Goal: Transaction & Acquisition: Subscribe to service/newsletter

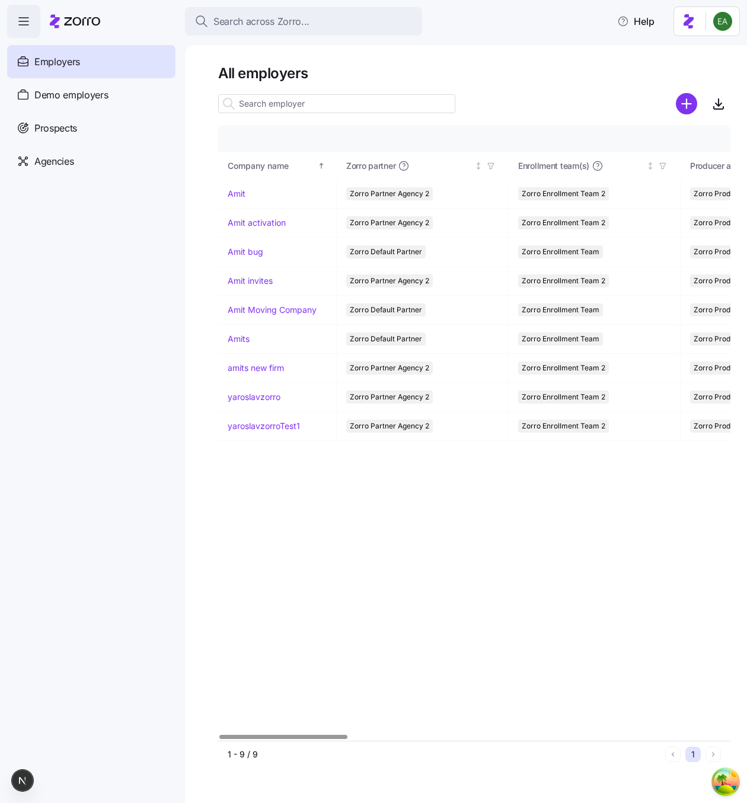
click at [398, 538] on div "Company details Benefit status Company name Zorro partner Enrollment team(s) Pr…" at bounding box center [474, 432] width 512 height 615
click at [239, 195] on link "Amit" at bounding box center [237, 194] width 18 height 12
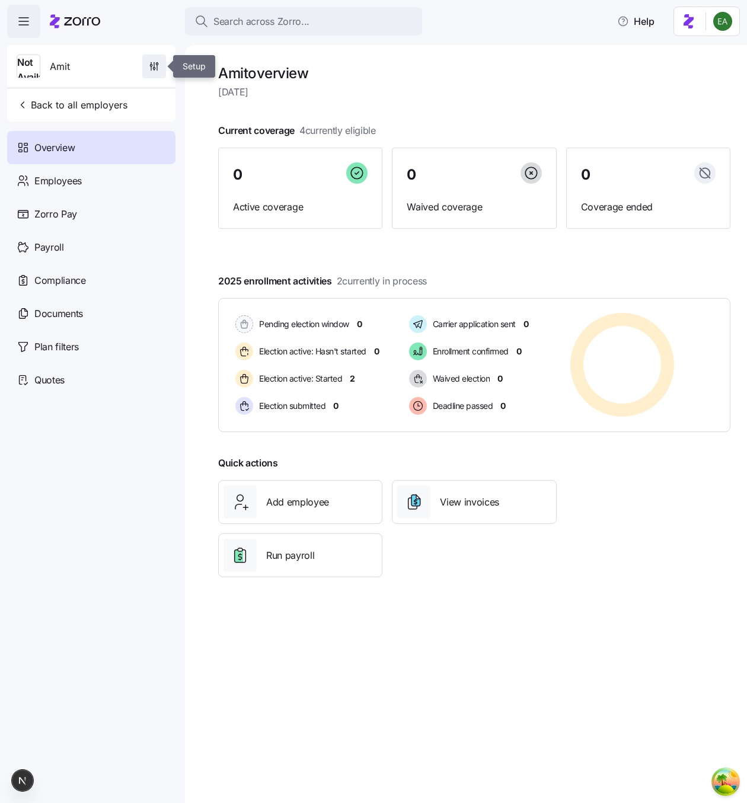
click at [154, 63] on icon "button" at bounding box center [154, 64] width 0 height 5
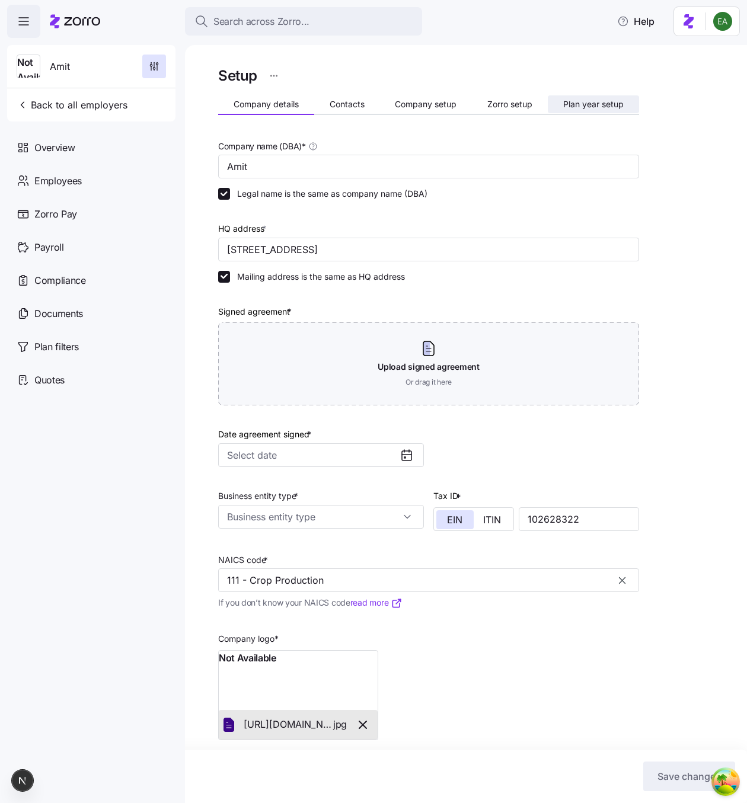
click at [606, 98] on button "Plan year setup" at bounding box center [593, 104] width 91 height 18
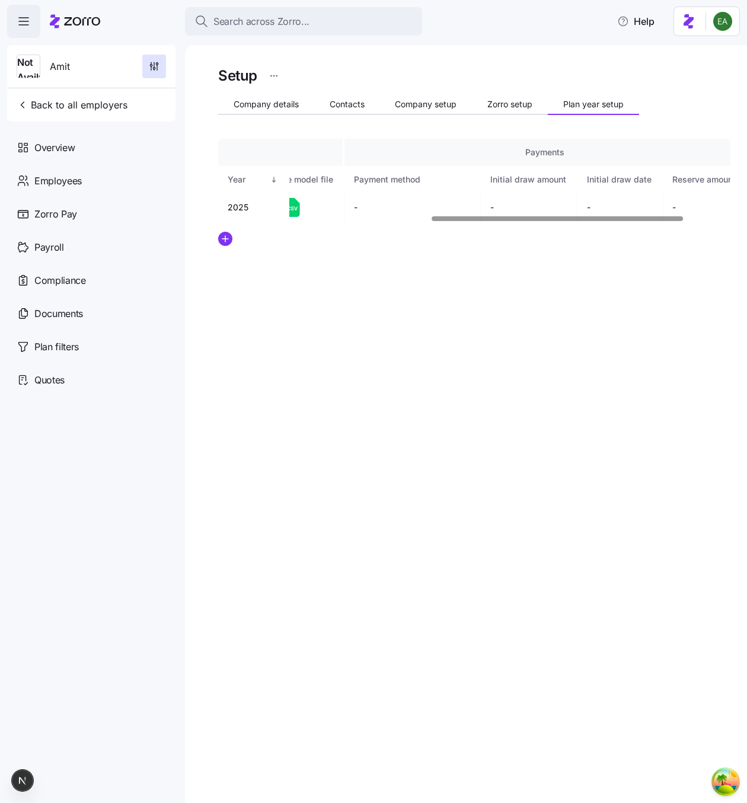
scroll to position [0, 527]
click at [710, 203] on td at bounding box center [707, 208] width 49 height 30
click at [704, 203] on icon "button" at bounding box center [702, 207] width 14 height 14
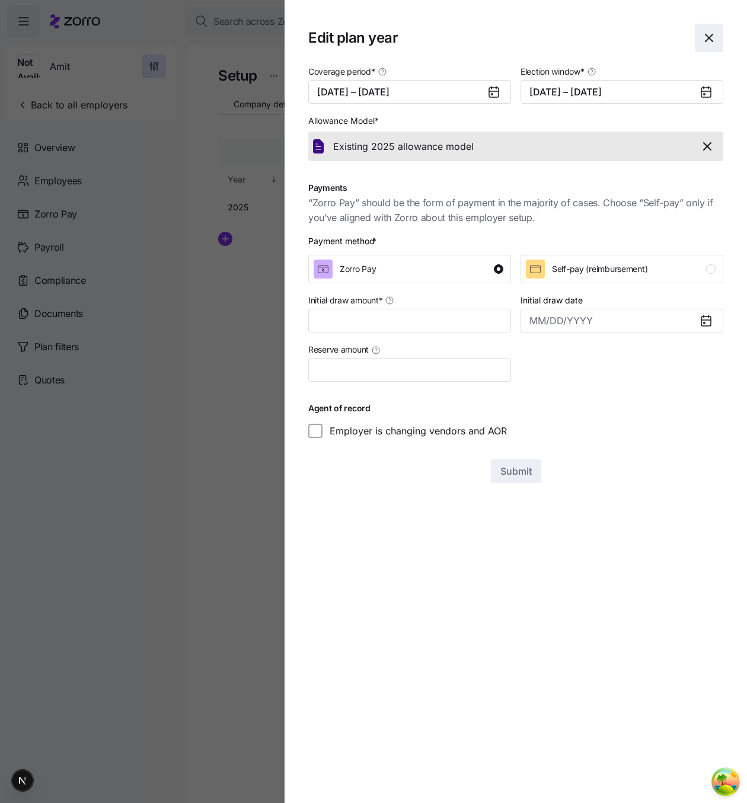
click at [716, 24] on span "button" at bounding box center [708, 37] width 27 height 27
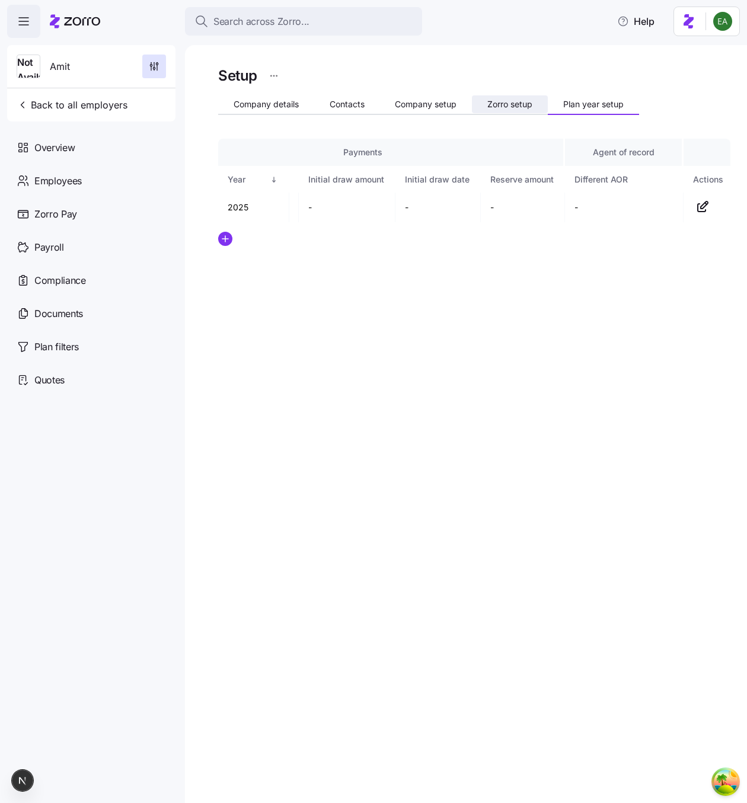
click at [503, 107] on span "Zorro setup" at bounding box center [509, 104] width 45 height 8
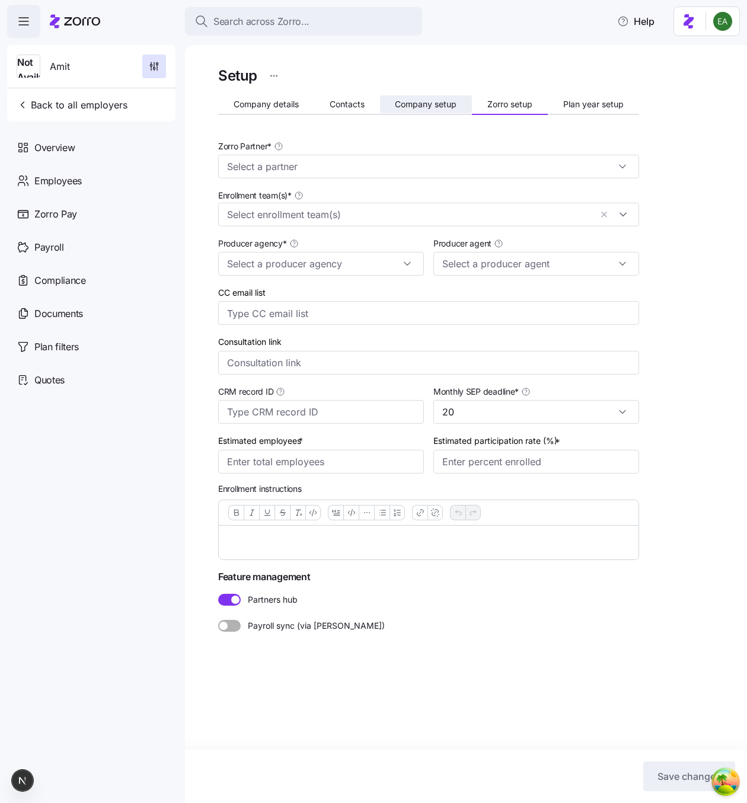
type input "Zorro Partner Agency 2"
type input "Zorro Producer 2"
click at [433, 104] on span "Company setup" at bounding box center [426, 104] width 62 height 8
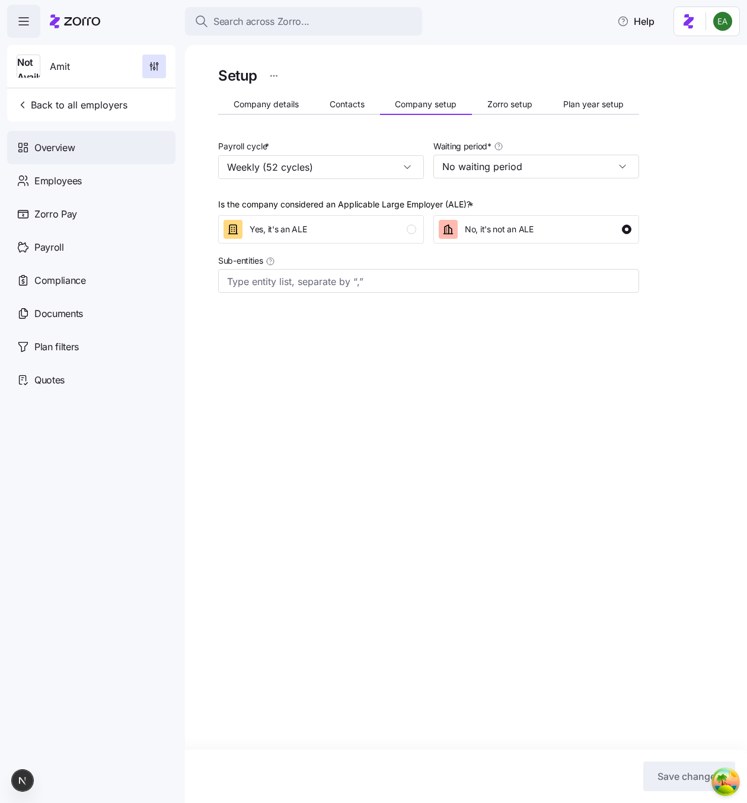
drag, startPoint x: 76, startPoint y: 106, endPoint x: 86, endPoint y: 139, distance: 34.7
click at [86, 139] on div "Not Available Amit Back to all employers Overview Employees Zorro Pay Payroll C…" at bounding box center [91, 220] width 168 height 351
click at [84, 143] on div "Overview" at bounding box center [91, 147] width 168 height 33
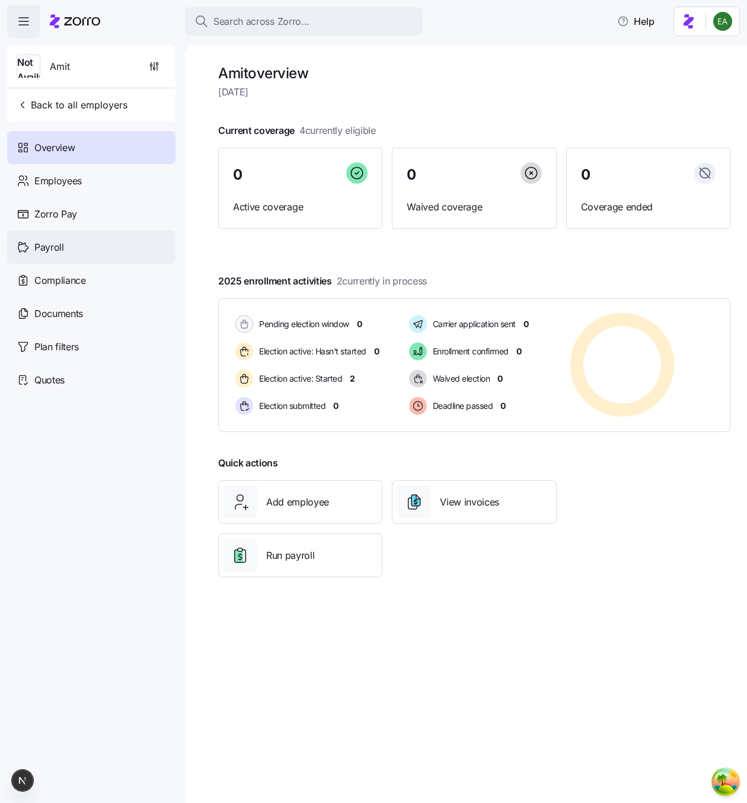
click at [89, 243] on div "Payroll" at bounding box center [91, 247] width 168 height 33
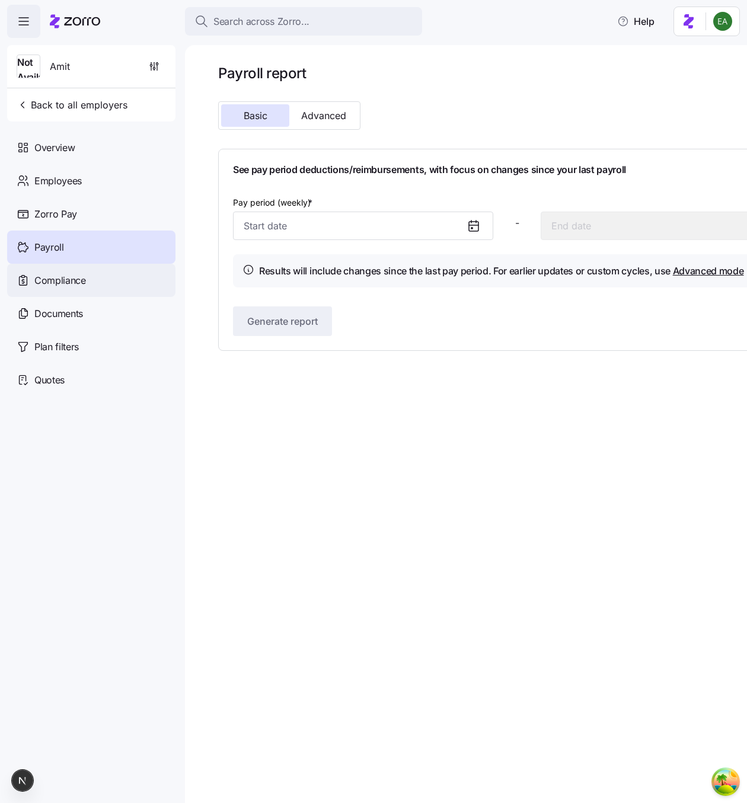
click at [119, 282] on div "Compliance" at bounding box center [91, 280] width 168 height 33
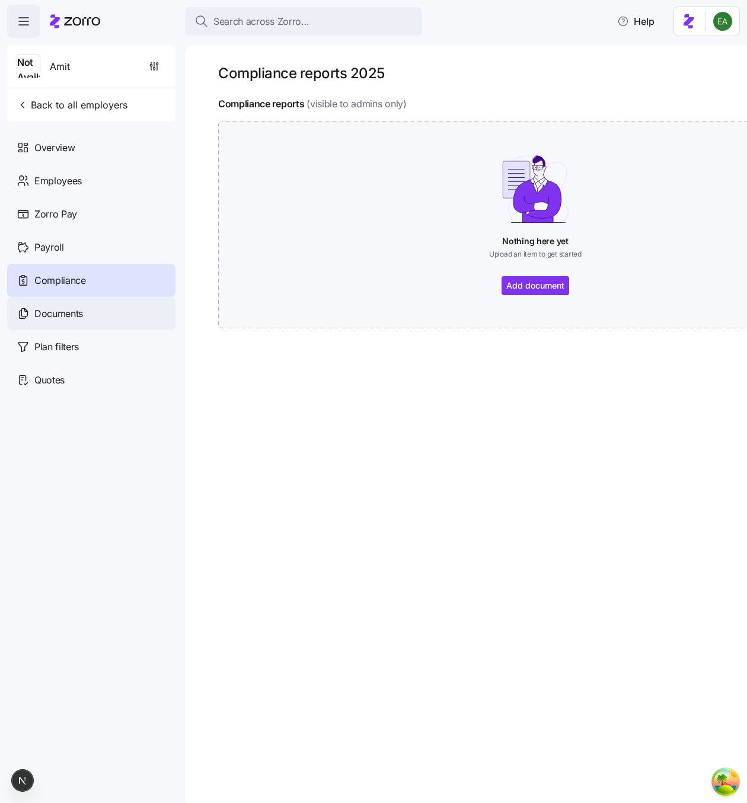
click at [87, 327] on div "Documents" at bounding box center [91, 313] width 168 height 33
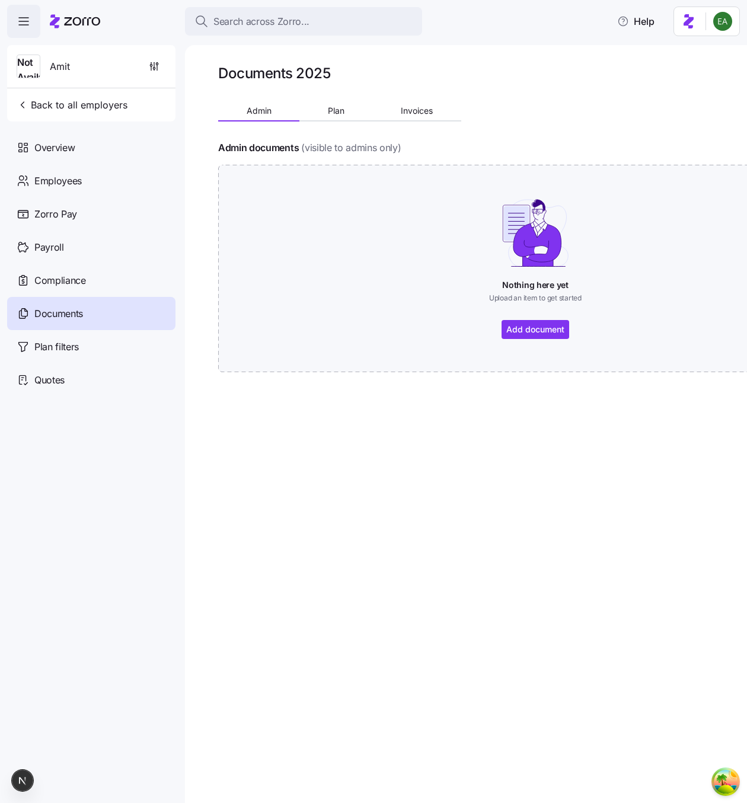
click at [411, 504] on div "Documents 2025 Admin Plan Invoices Admin documents (visible to admins only) Not…" at bounding box center [466, 424] width 562 height 758
click at [65, 186] on span "Employees" at bounding box center [57, 181] width 47 height 15
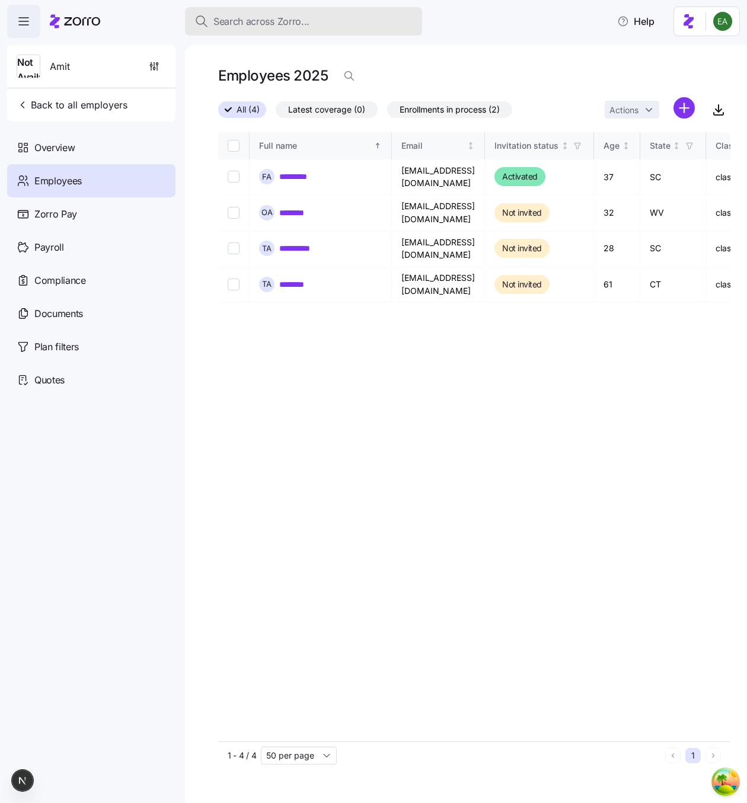
click at [258, 23] on span "Search across Zorro..." at bounding box center [261, 21] width 96 height 15
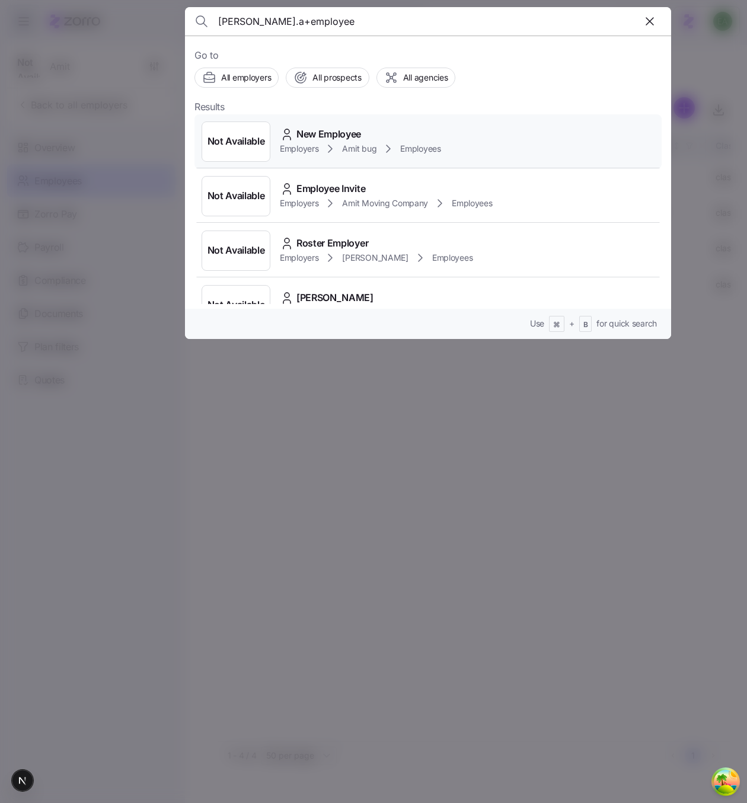
type input "erik.a+employee"
click at [305, 131] on span "New Employee" at bounding box center [328, 134] width 65 height 15
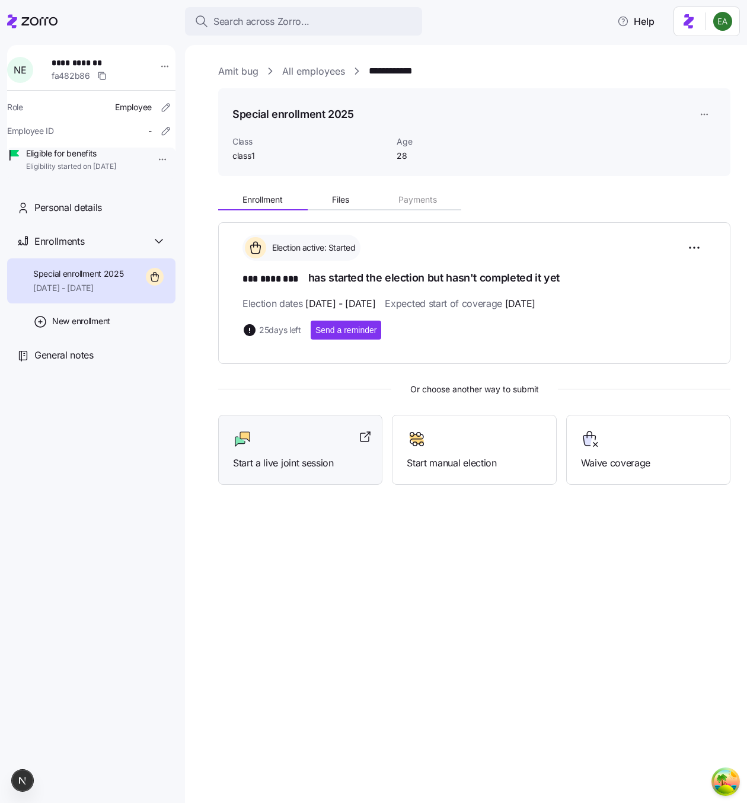
click at [323, 423] on div "Start a live joint session" at bounding box center [300, 450] width 164 height 71
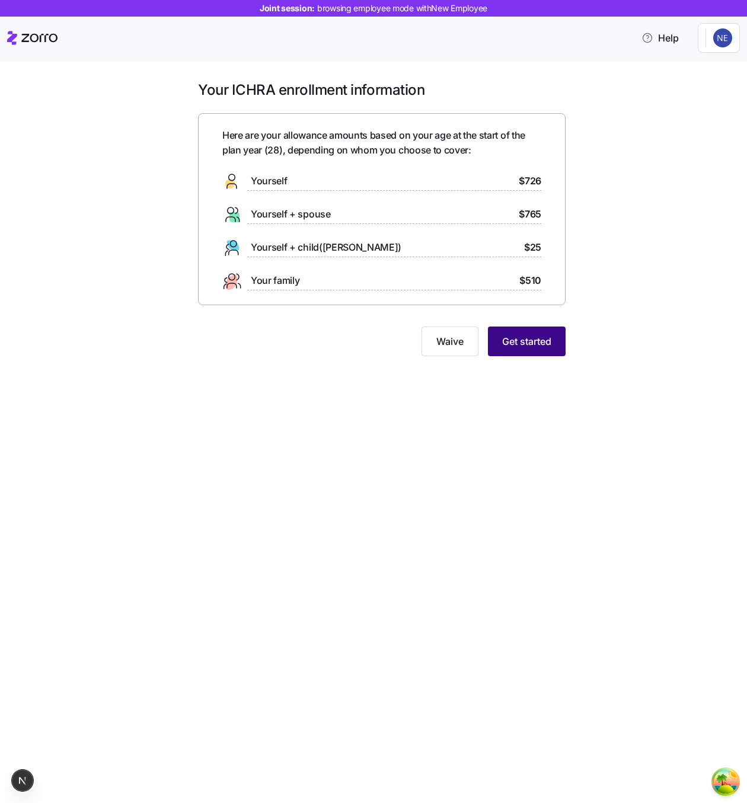
click at [523, 336] on span "Get started" at bounding box center [526, 341] width 49 height 14
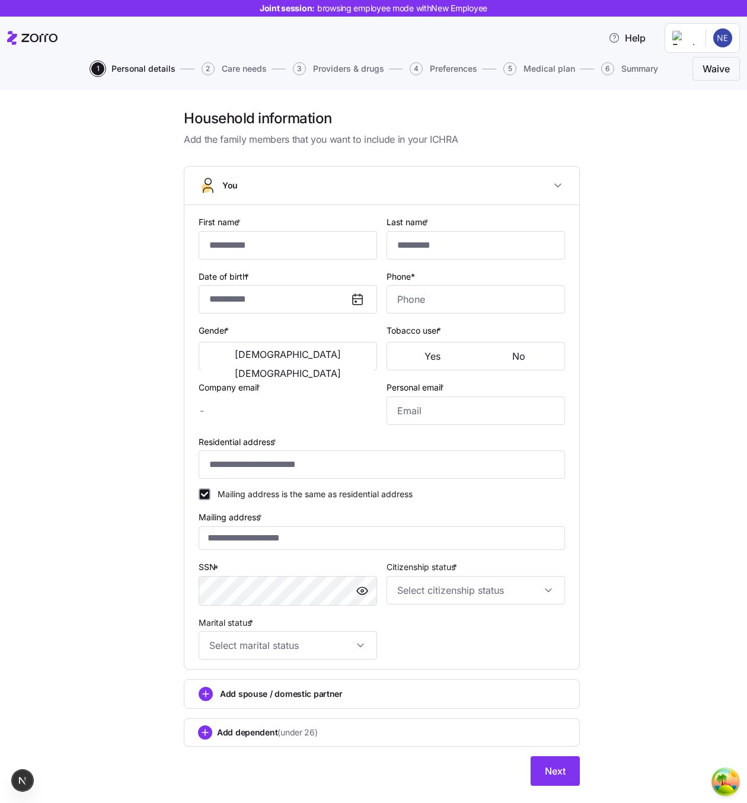
type input "***"
type input "********"
type input "[EMAIL_ADDRESS][DOMAIN_NAME]"
type input "**********"
checkbox input "true"
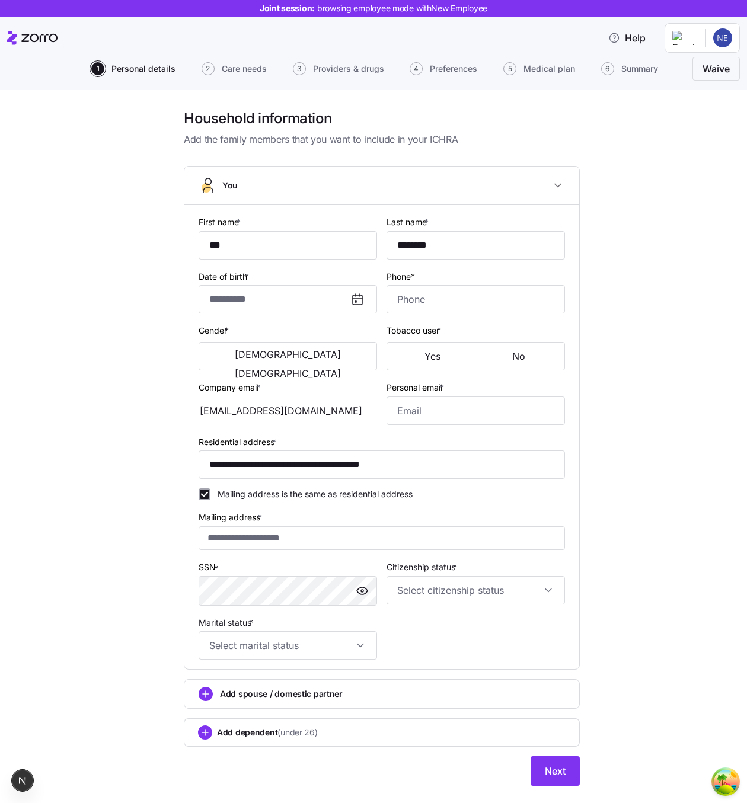
type input "**********"
type input "[PHONE_NUMBER]"
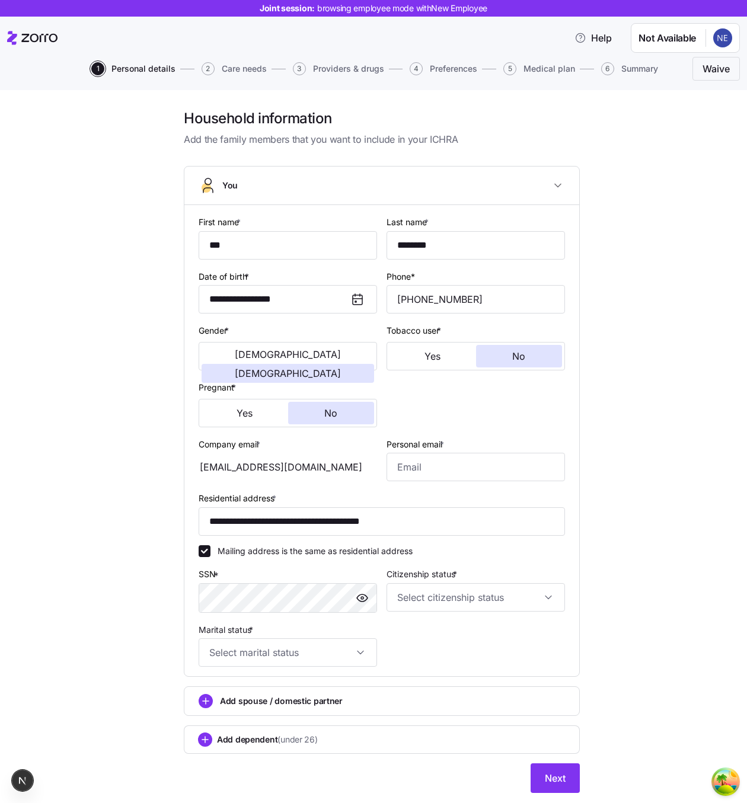
scroll to position [33, 0]
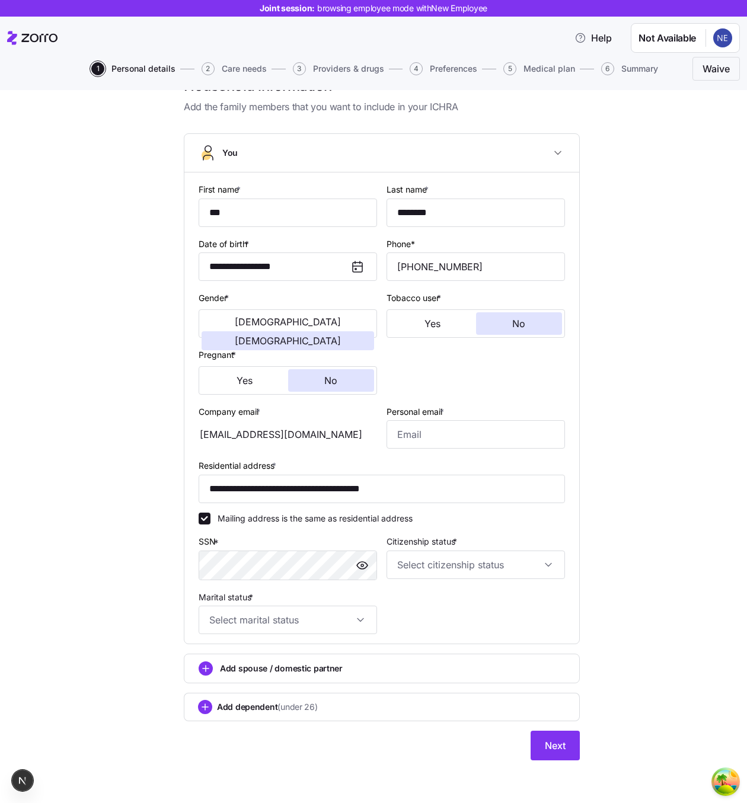
click at [529, 584] on div "Citizenship status *" at bounding box center [476, 557] width 188 height 56
click at [513, 564] on input "Citizenship status *" at bounding box center [475, 565] width 178 height 28
click at [501, 596] on div "[DEMOGRAPHIC_DATA] citizen" at bounding box center [475, 601] width 169 height 25
type input "[DEMOGRAPHIC_DATA] citizen"
click at [340, 629] on input "Marital status *" at bounding box center [288, 620] width 178 height 28
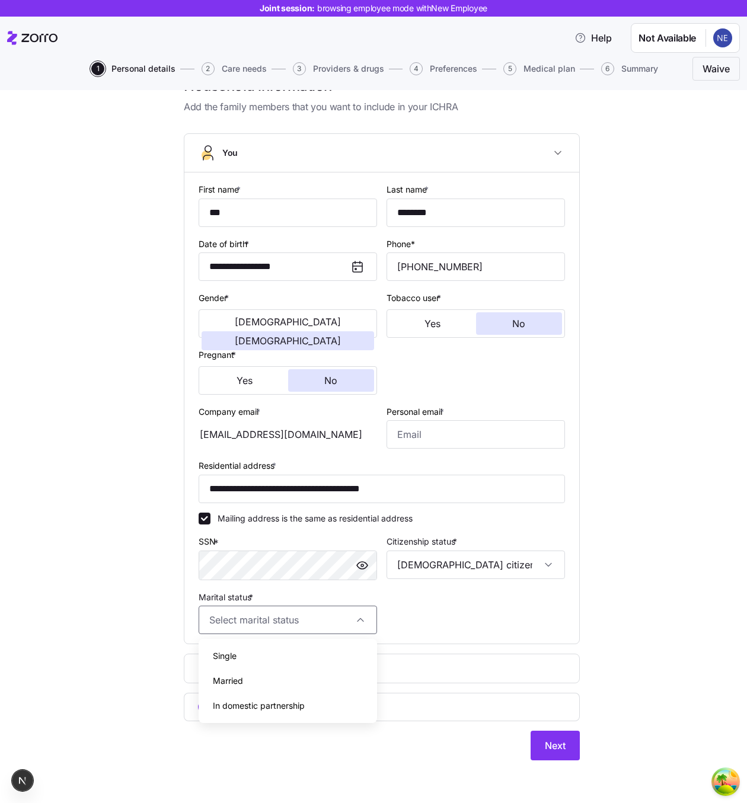
click at [333, 653] on div "Single" at bounding box center [287, 656] width 169 height 25
type input "Single"
click at [555, 734] on button "Next" at bounding box center [554, 746] width 49 height 30
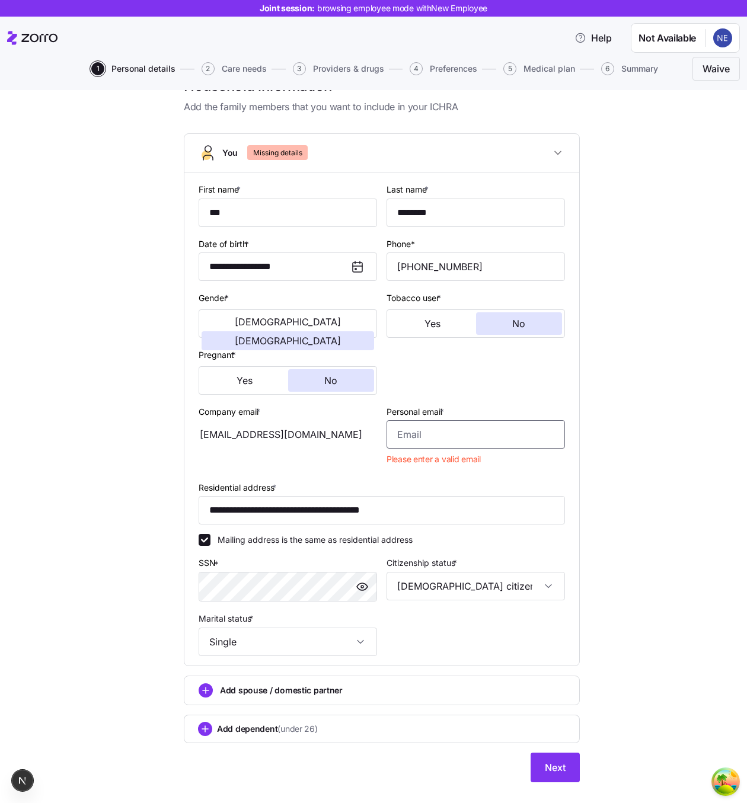
click at [455, 430] on input "Personal email *" at bounding box center [475, 434] width 178 height 28
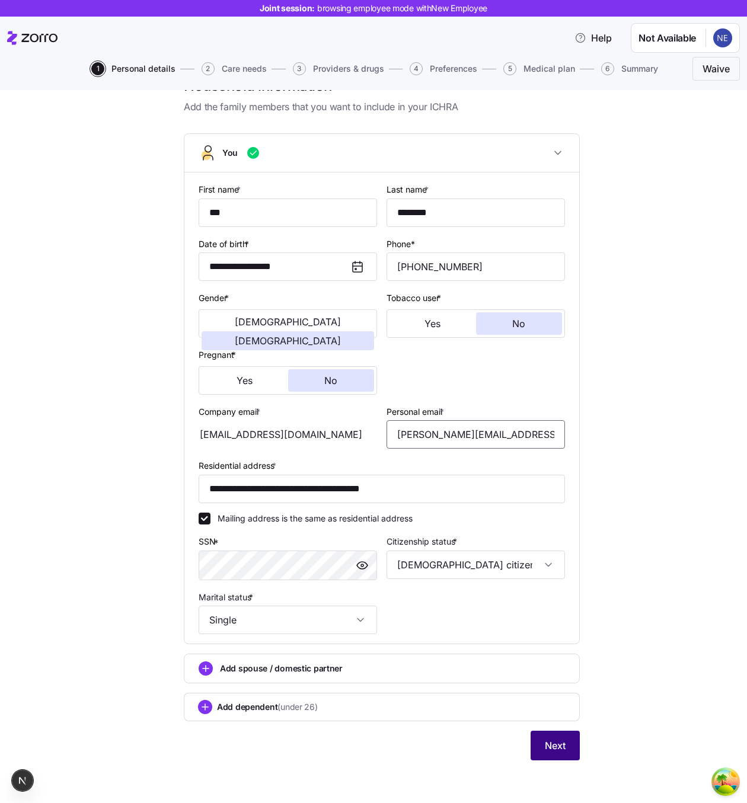
type input "[PERSON_NAME][EMAIL_ADDRESS][DOMAIN_NAME]"
click at [558, 731] on button "Next" at bounding box center [554, 746] width 49 height 30
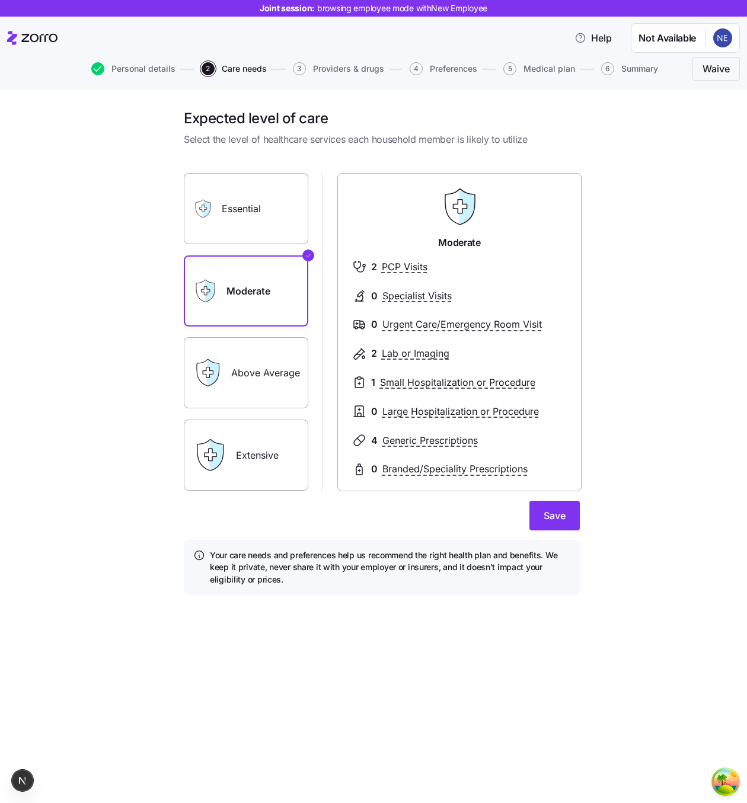
click at [605, 335] on div "Expected level of care Select the level of healthcare services each household m…" at bounding box center [381, 359] width 697 height 500
click at [553, 517] on span "Save" at bounding box center [555, 516] width 22 height 14
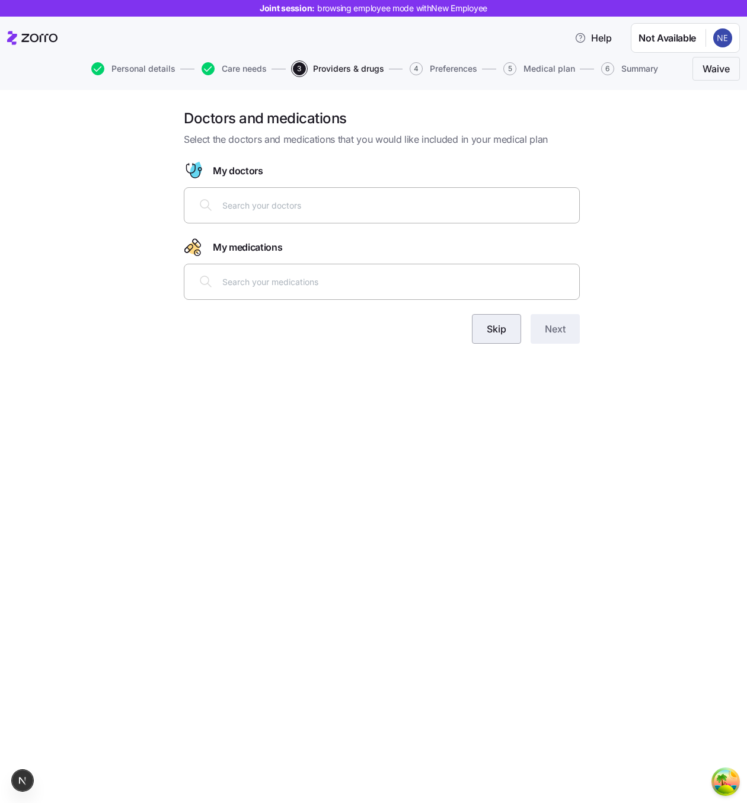
click at [487, 331] on span "Skip" at bounding box center [497, 329] width 20 height 14
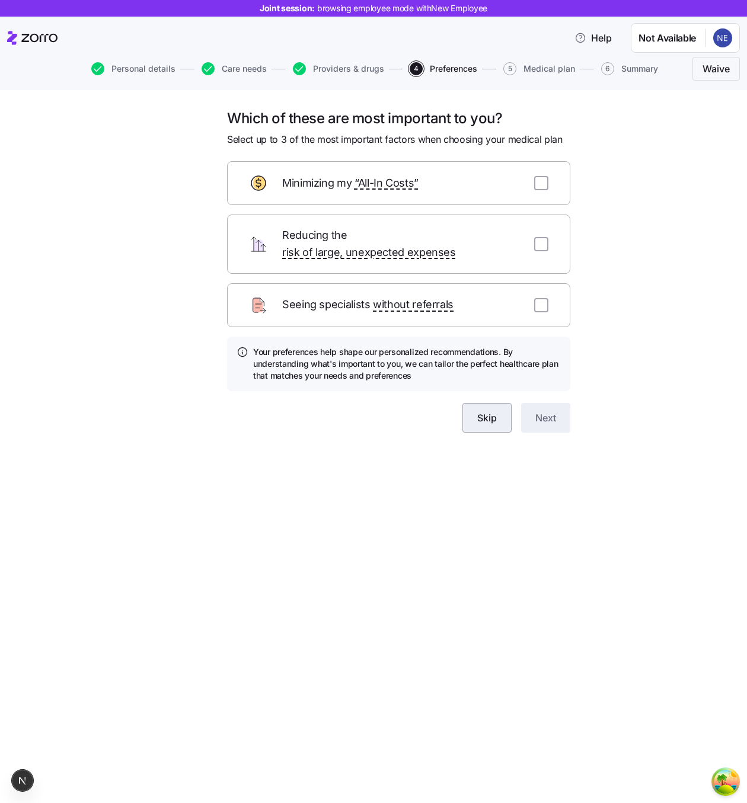
click at [482, 411] on span "Skip" at bounding box center [487, 418] width 20 height 14
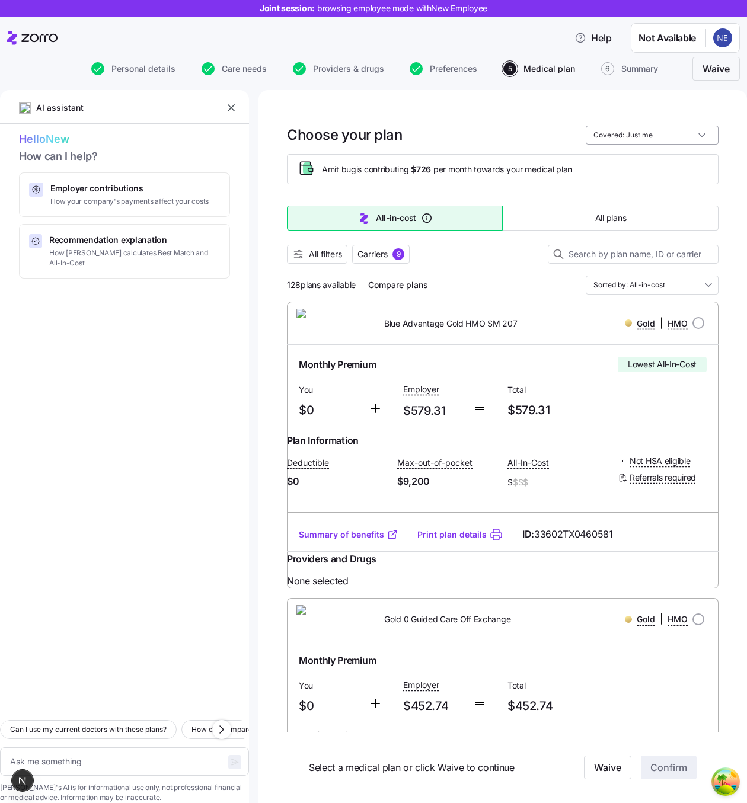
click at [664, 130] on input "Covered: Just me" at bounding box center [652, 135] width 133 height 19
click at [139, 65] on span "Personal details" at bounding box center [143, 69] width 64 height 8
type textarea "x"
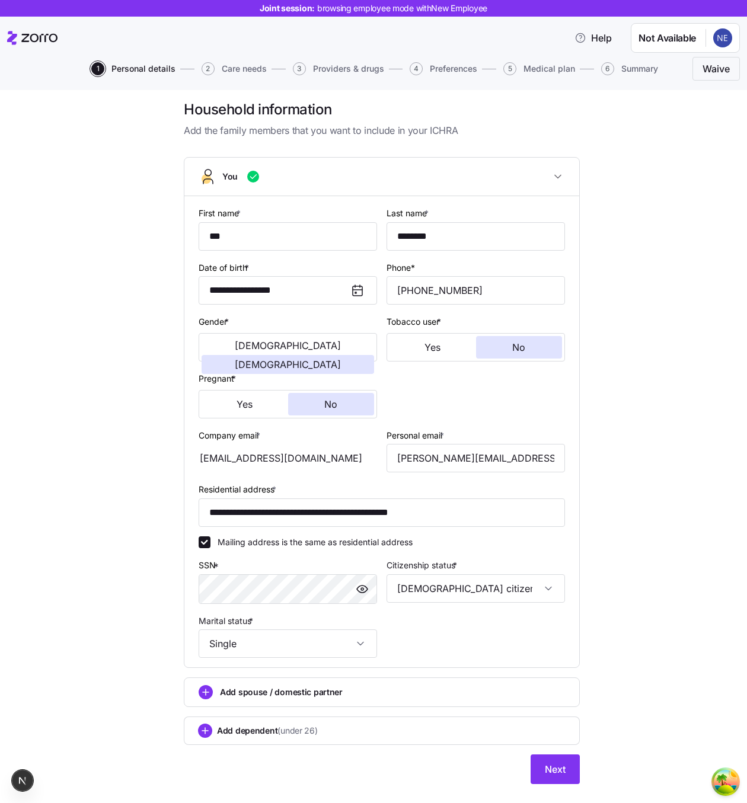
scroll to position [33, 0]
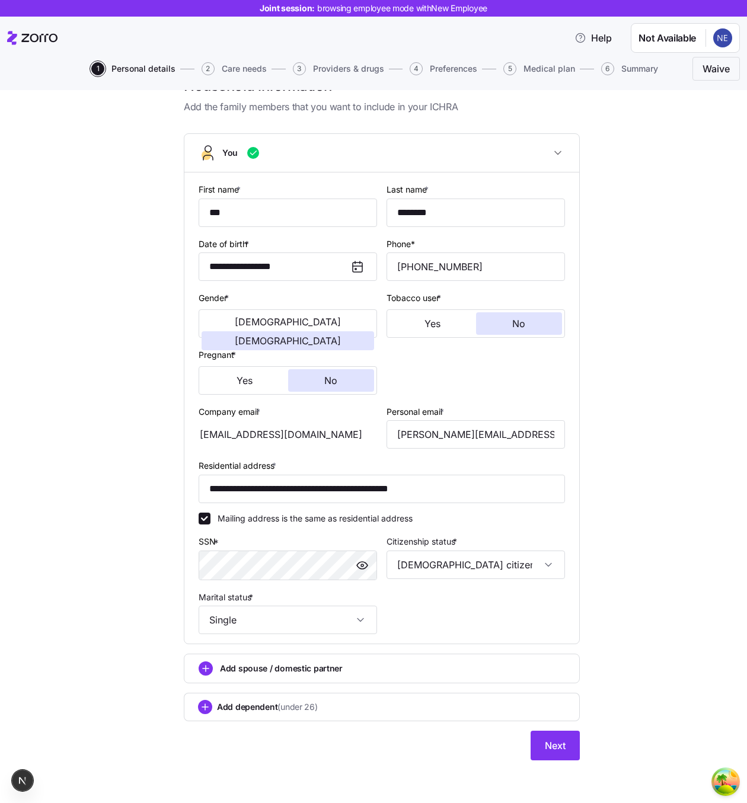
click at [267, 671] on span "Add spouse / domestic partner" at bounding box center [281, 669] width 123 height 12
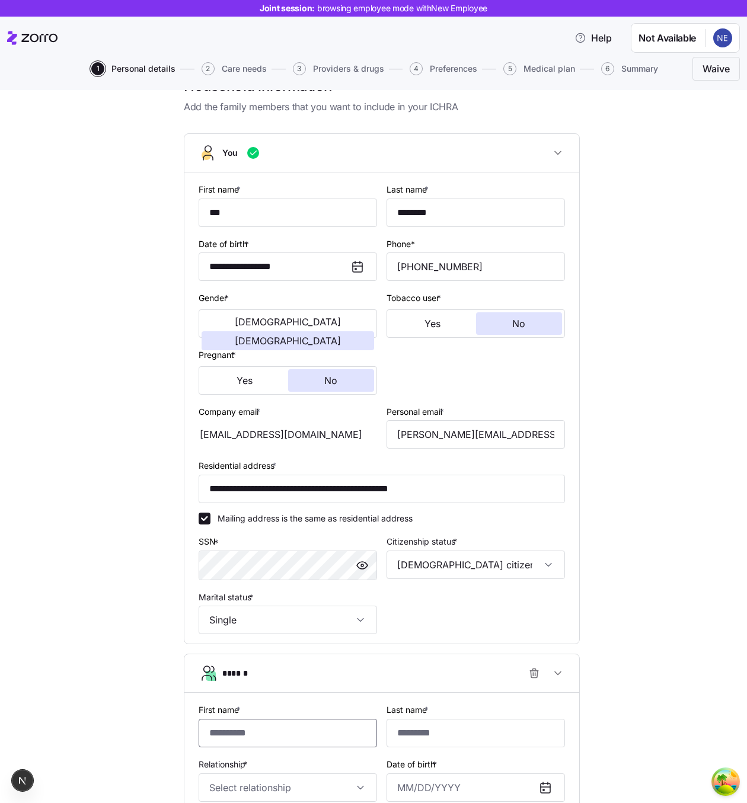
click at [252, 734] on input "First name *" at bounding box center [288, 733] width 178 height 28
type input "****"
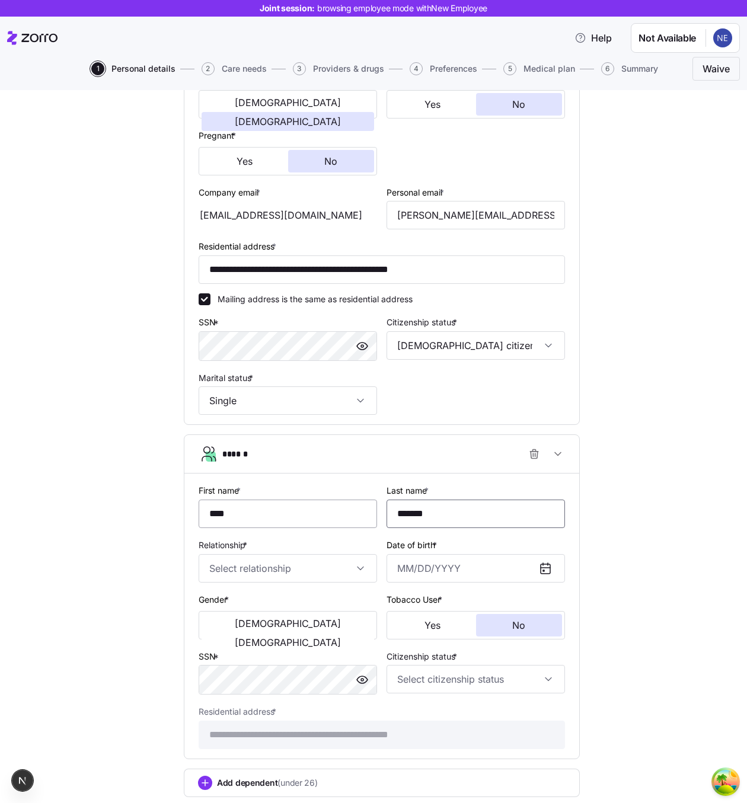
scroll to position [264, 0]
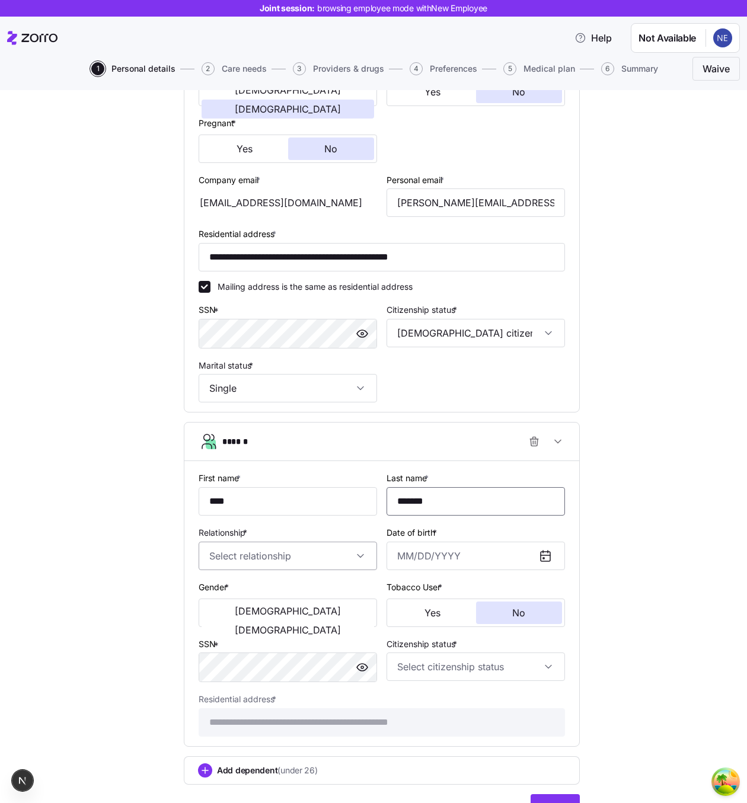
type input "*******"
click at [251, 557] on input "Relationship *" at bounding box center [288, 556] width 178 height 28
click at [253, 590] on div "Spouse" at bounding box center [287, 592] width 169 height 25
type input "Spouse"
click at [425, 554] on input "Date of birth *" at bounding box center [475, 556] width 178 height 28
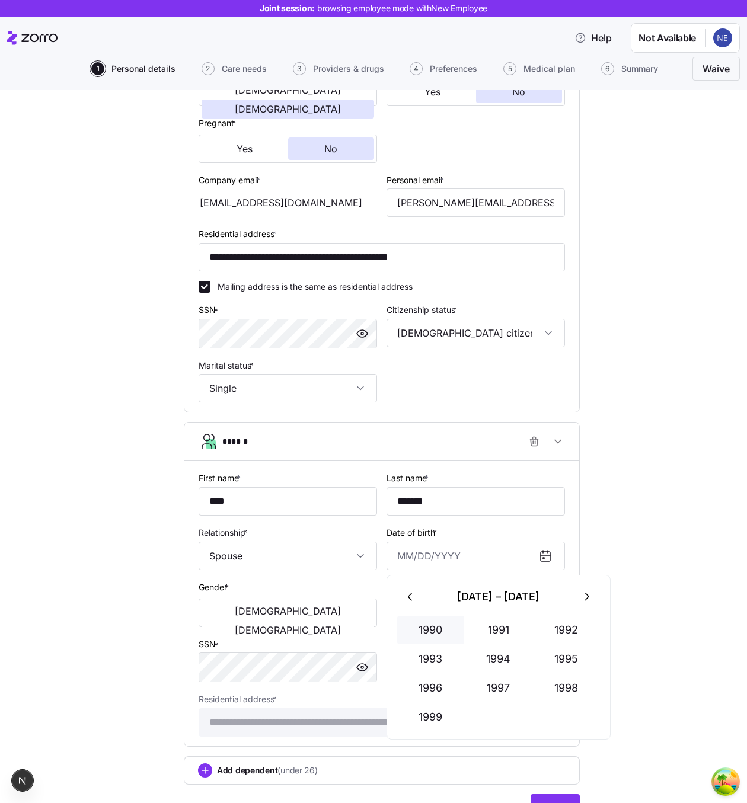
click at [430, 625] on button "1990" at bounding box center [431, 630] width 68 height 28
click at [435, 637] on button "Jan" at bounding box center [431, 630] width 68 height 28
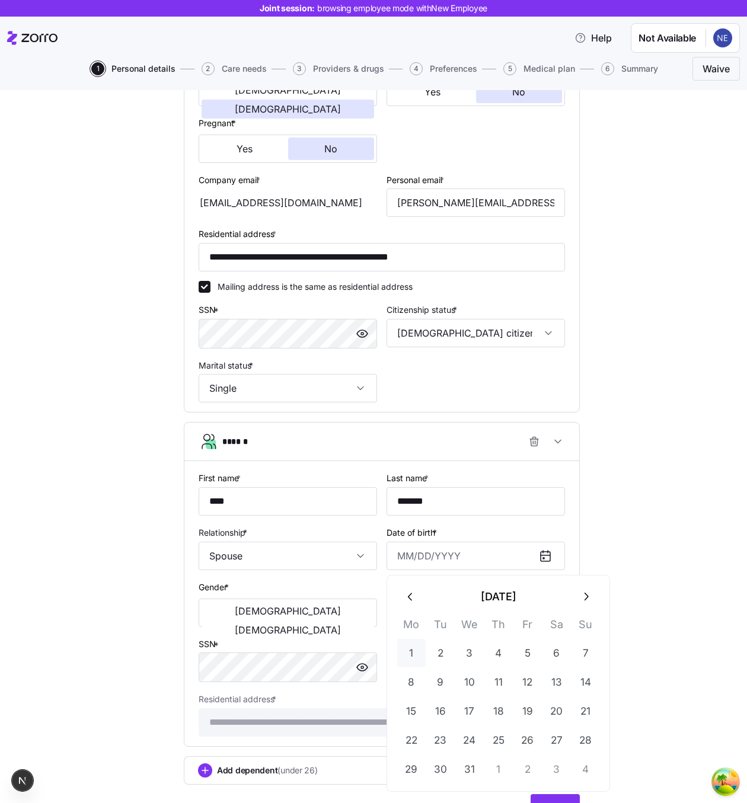
click at [411, 650] on button "1" at bounding box center [411, 653] width 28 height 28
type input "[DATE]"
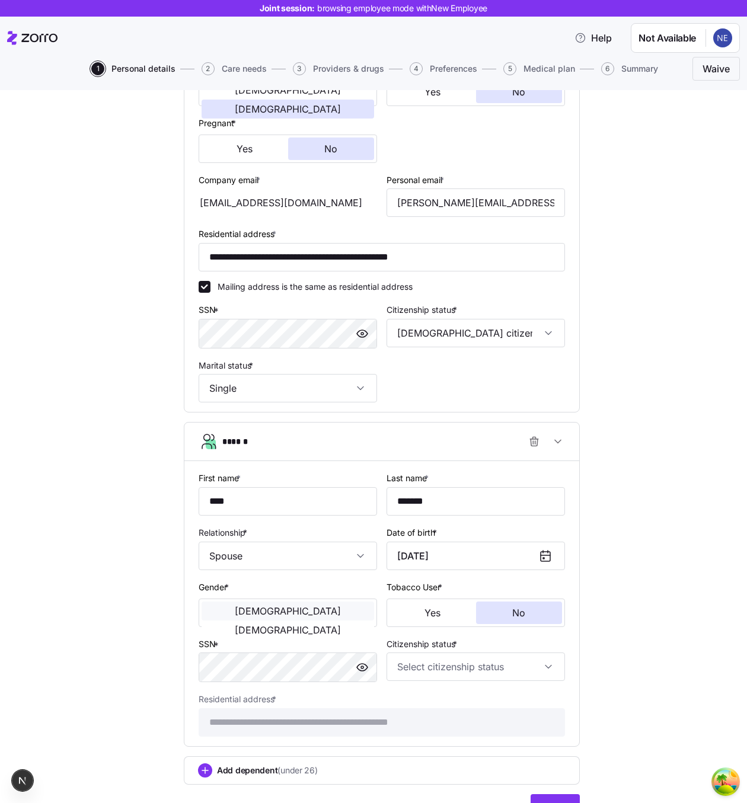
click at [280, 618] on button "[DEMOGRAPHIC_DATA]" at bounding box center [288, 611] width 172 height 19
click at [405, 669] on input "Citizenship status *" at bounding box center [475, 667] width 178 height 28
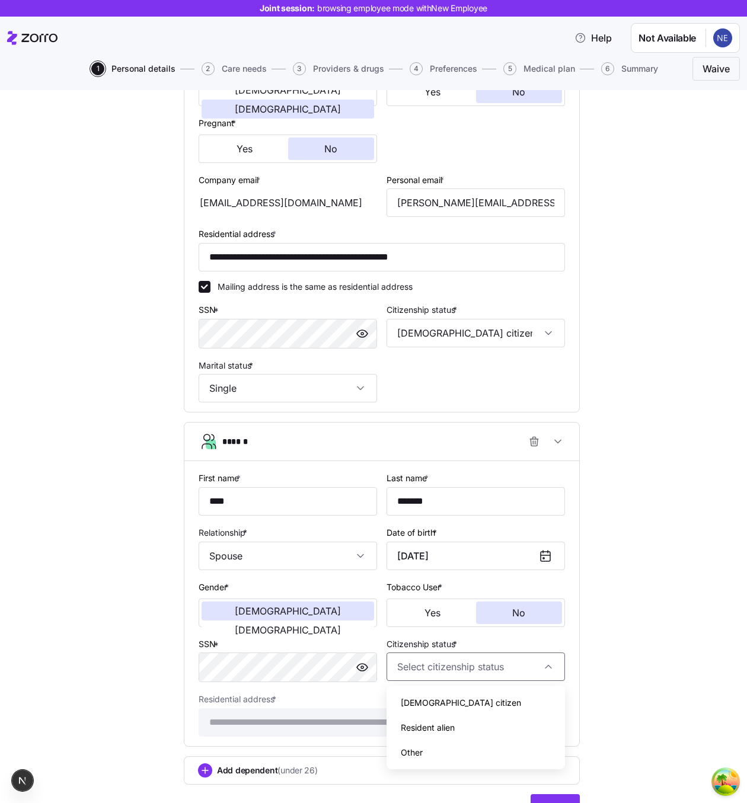
click at [424, 699] on span "[DEMOGRAPHIC_DATA] citizen" at bounding box center [461, 702] width 120 height 13
type input "[DEMOGRAPHIC_DATA] citizen"
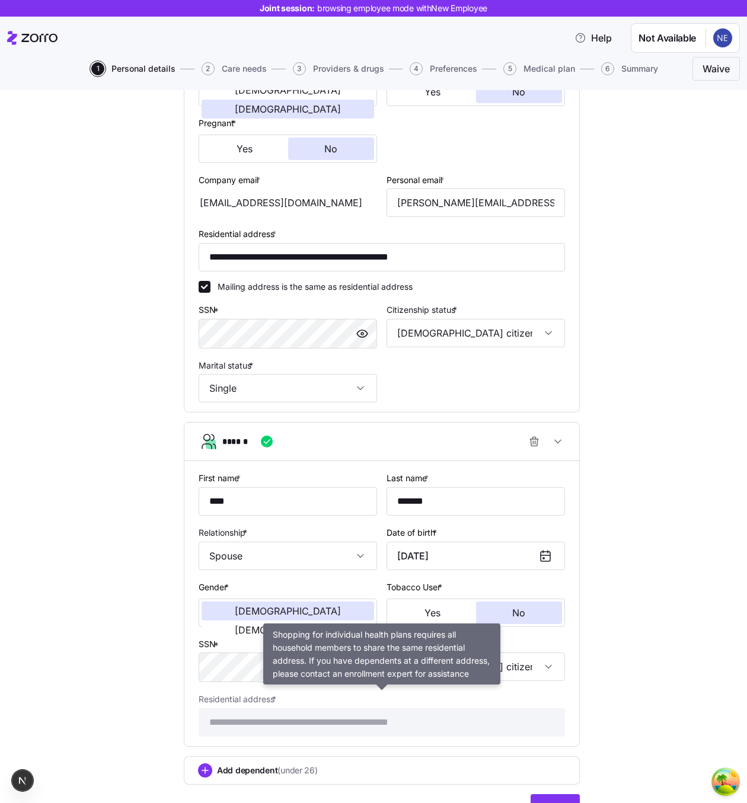
scroll to position [328, 0]
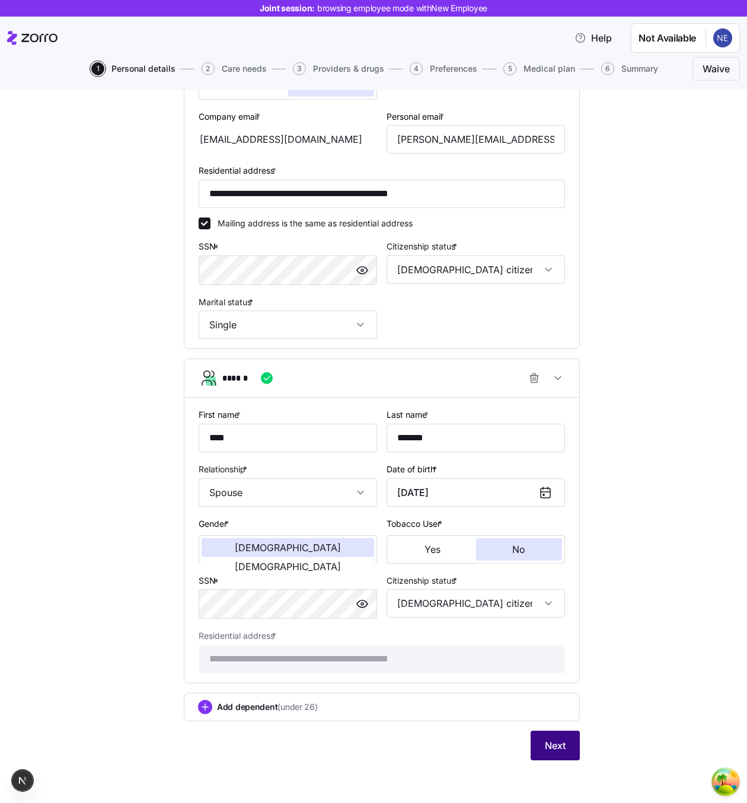
click at [548, 752] on span "Next" at bounding box center [555, 746] width 21 height 14
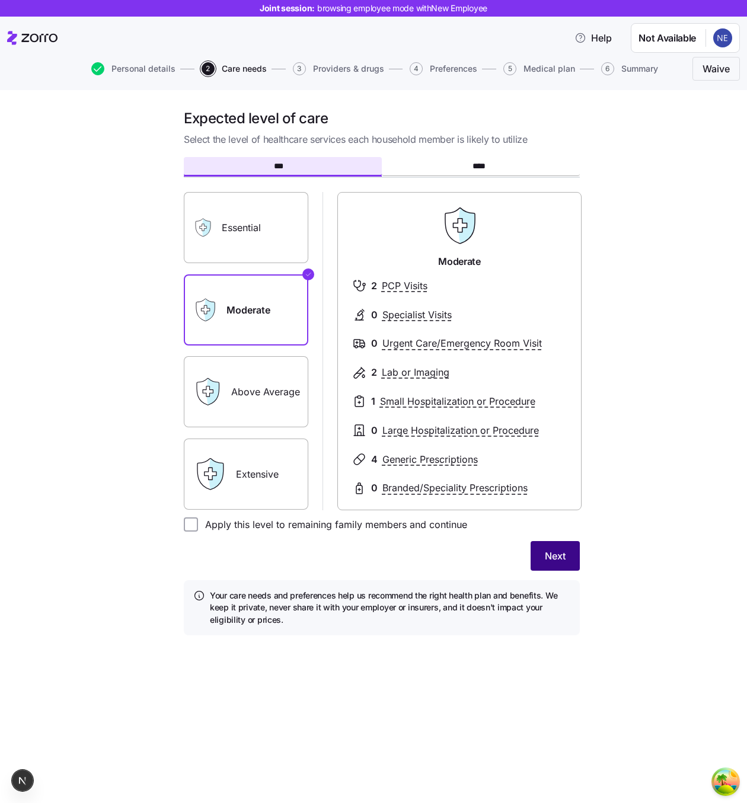
click at [556, 562] on button "Next" at bounding box center [554, 556] width 49 height 30
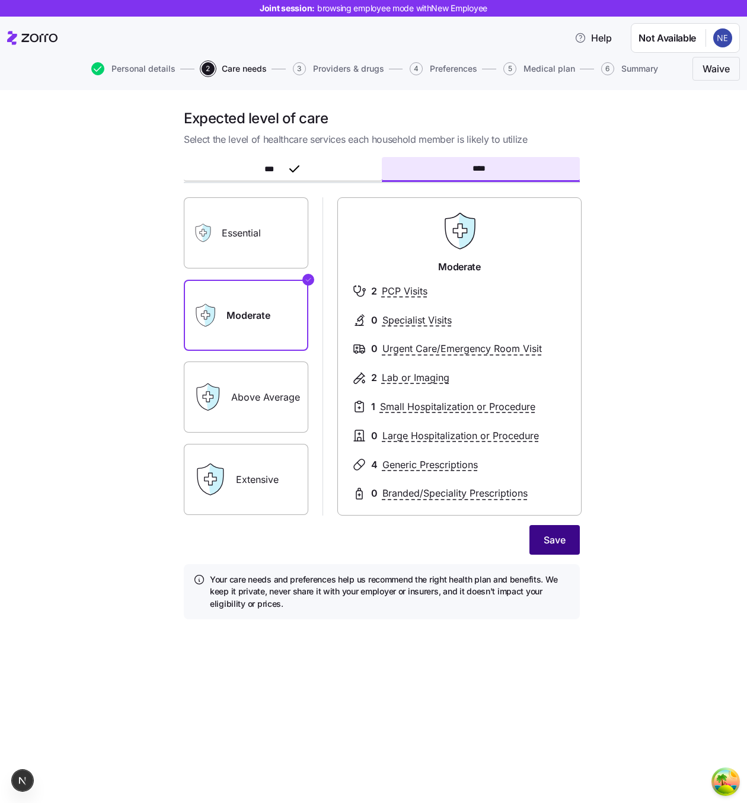
click at [557, 545] on span "Save" at bounding box center [555, 540] width 22 height 14
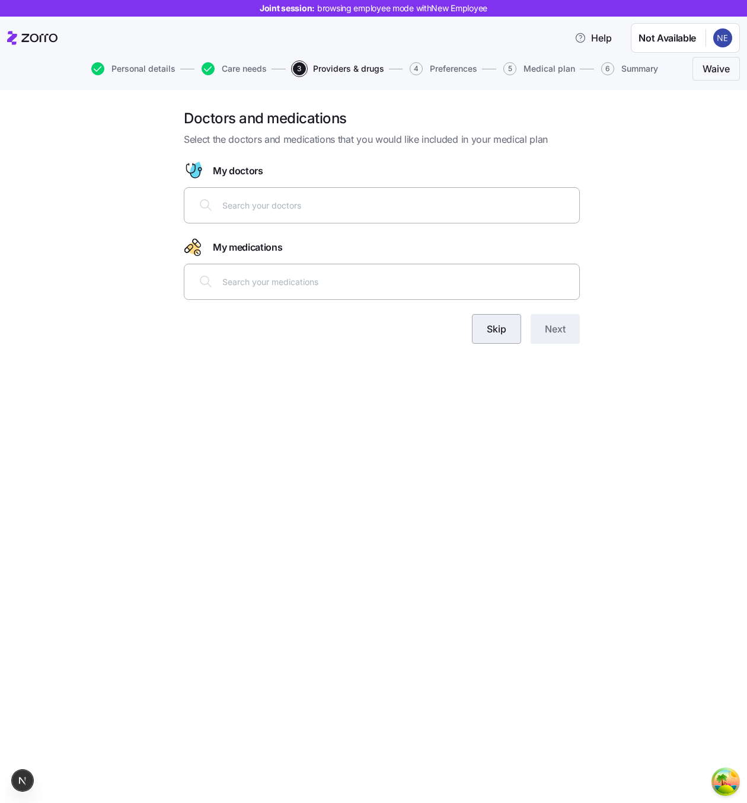
click at [496, 323] on span "Skip" at bounding box center [497, 329] width 20 height 14
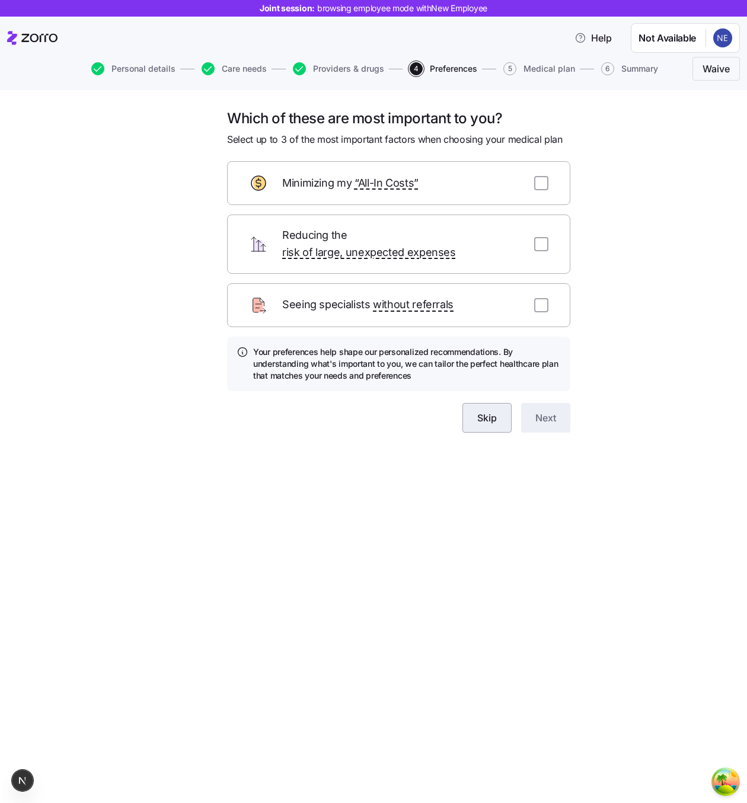
click at [495, 403] on button "Skip" at bounding box center [486, 418] width 49 height 30
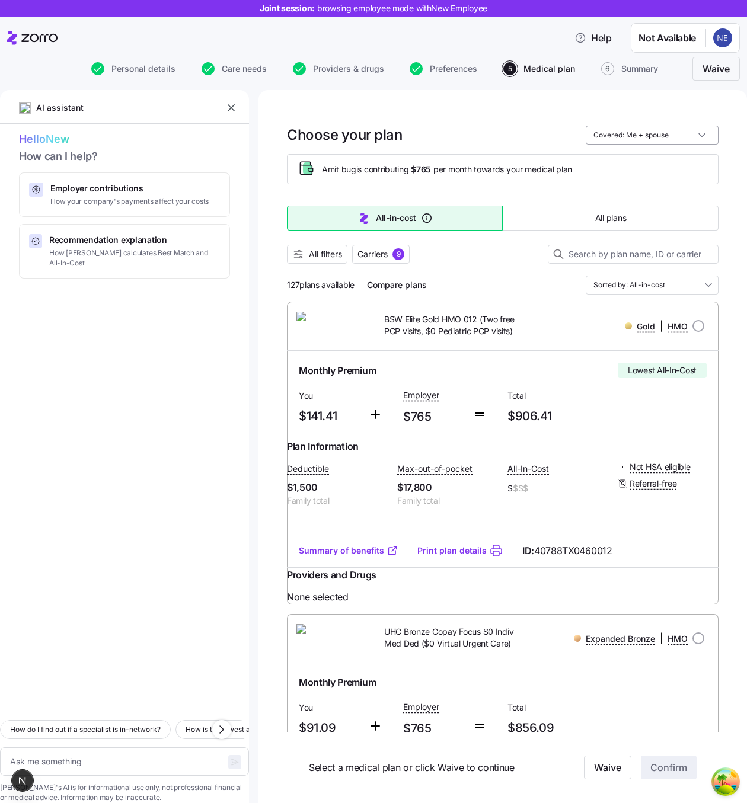
click at [640, 127] on input "Covered: Me + spouse" at bounding box center [652, 135] width 133 height 19
click at [639, 162] on div "Just me" at bounding box center [651, 164] width 123 height 20
type textarea "x"
type input "Covered: Just me"
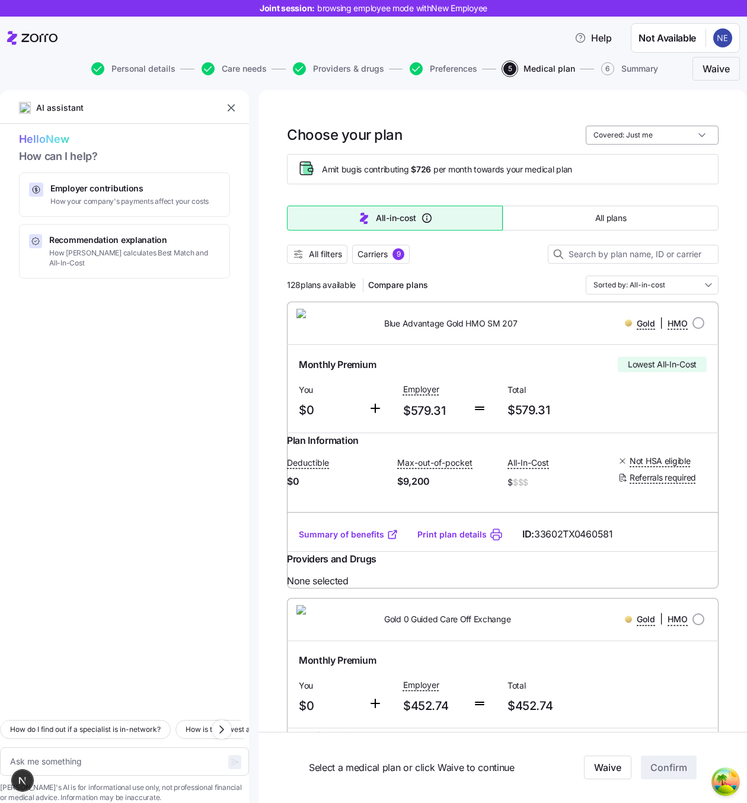
click at [645, 132] on input "Covered: Just me" at bounding box center [652, 135] width 133 height 19
click at [644, 180] on div "Me + spouse" at bounding box center [651, 184] width 123 height 20
type textarea "x"
type input "Covered: Me + spouse"
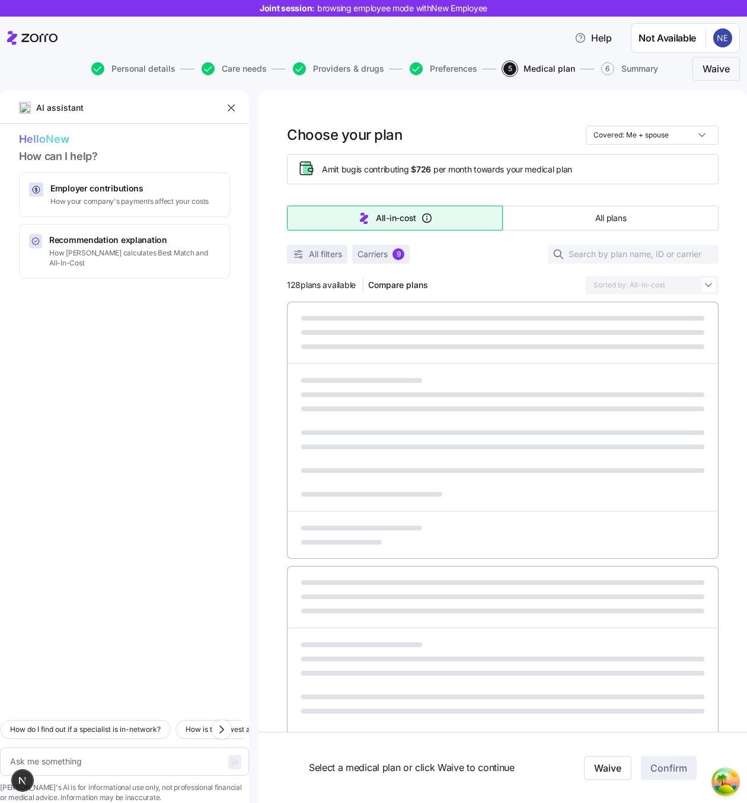
type textarea "x"
